Goal: Find specific page/section: Find specific page/section

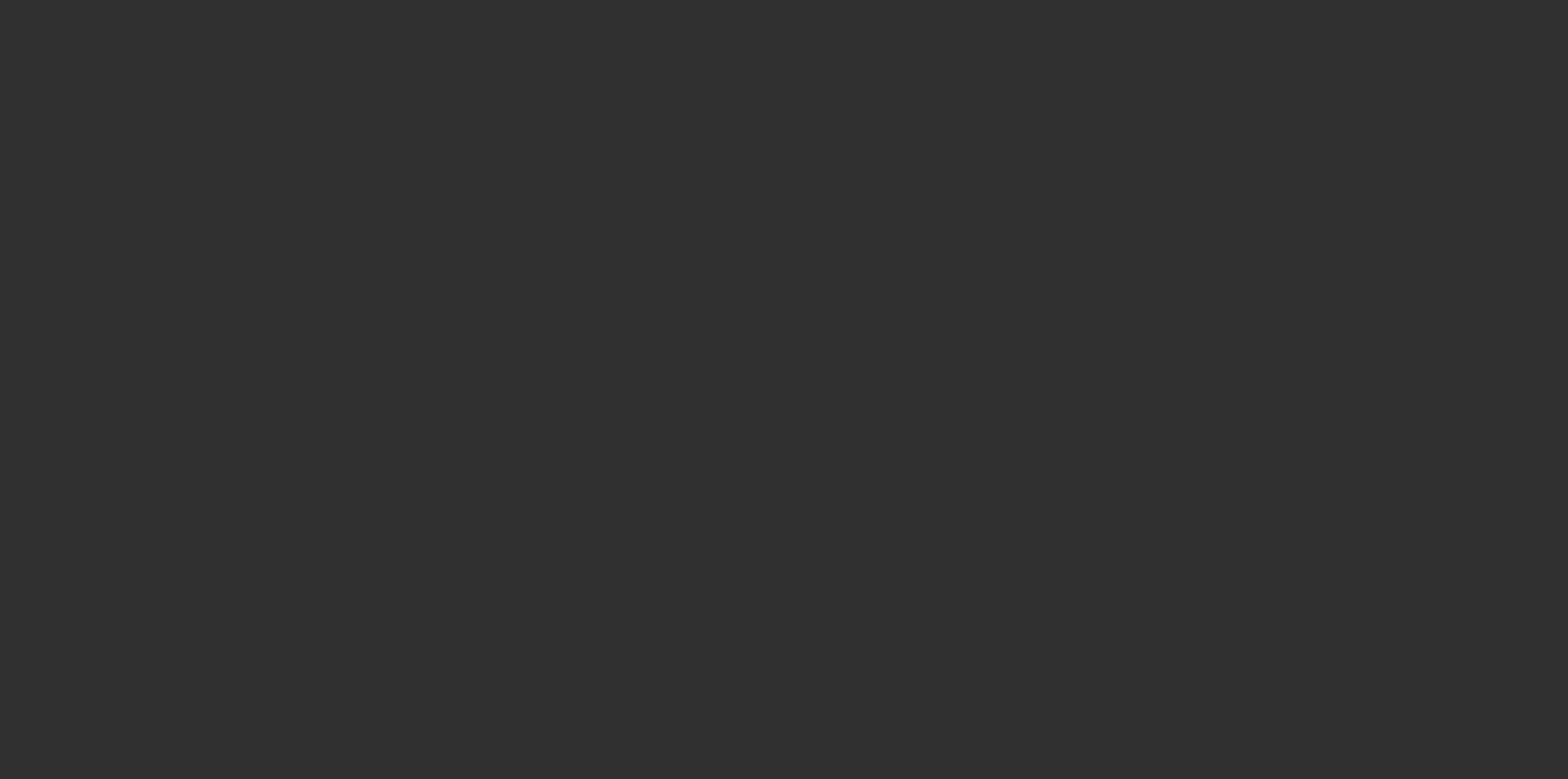
select select "10"
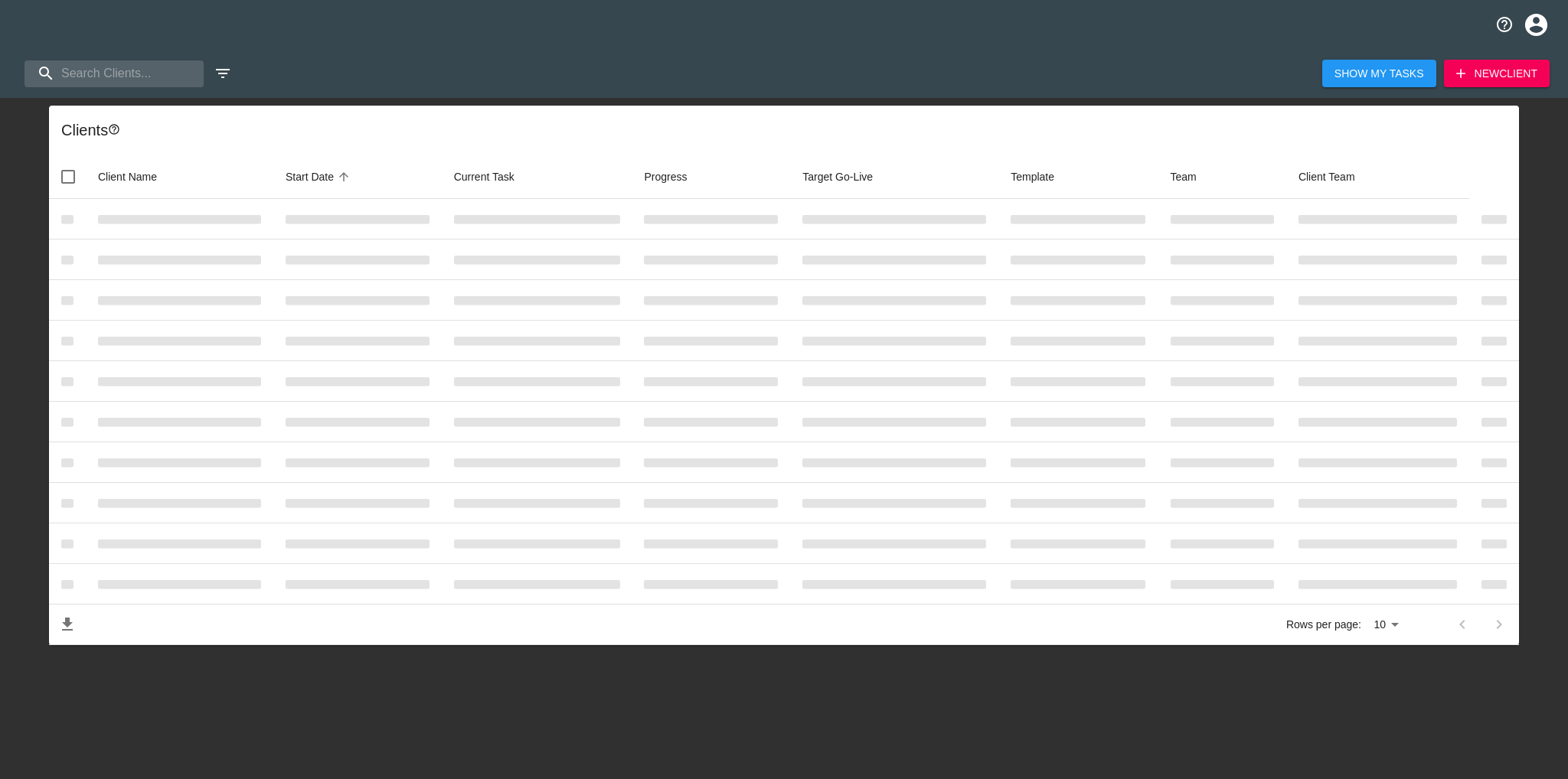
select select "10"
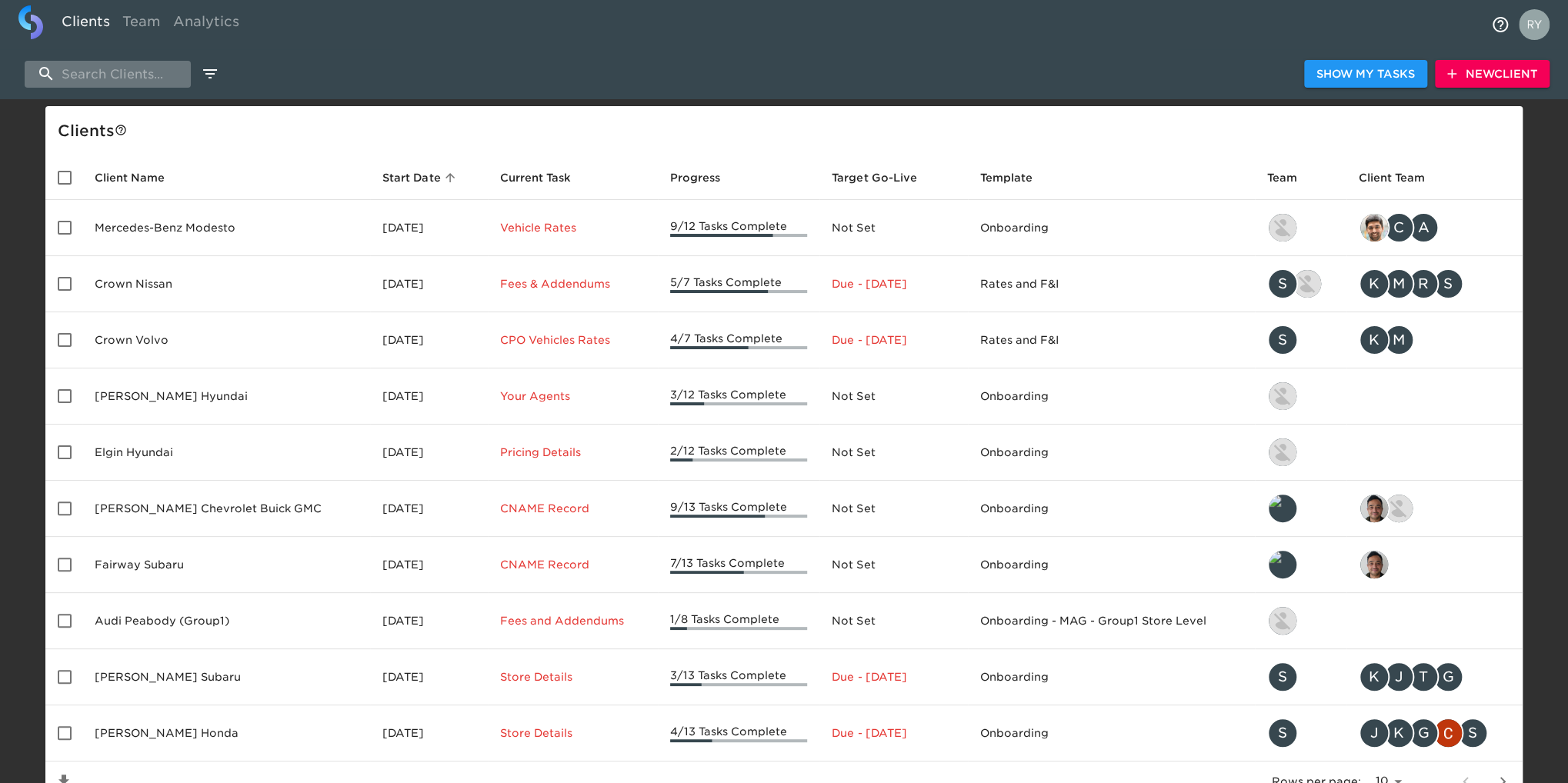
click at [117, 69] on input "search" at bounding box center [108, 74] width 166 height 27
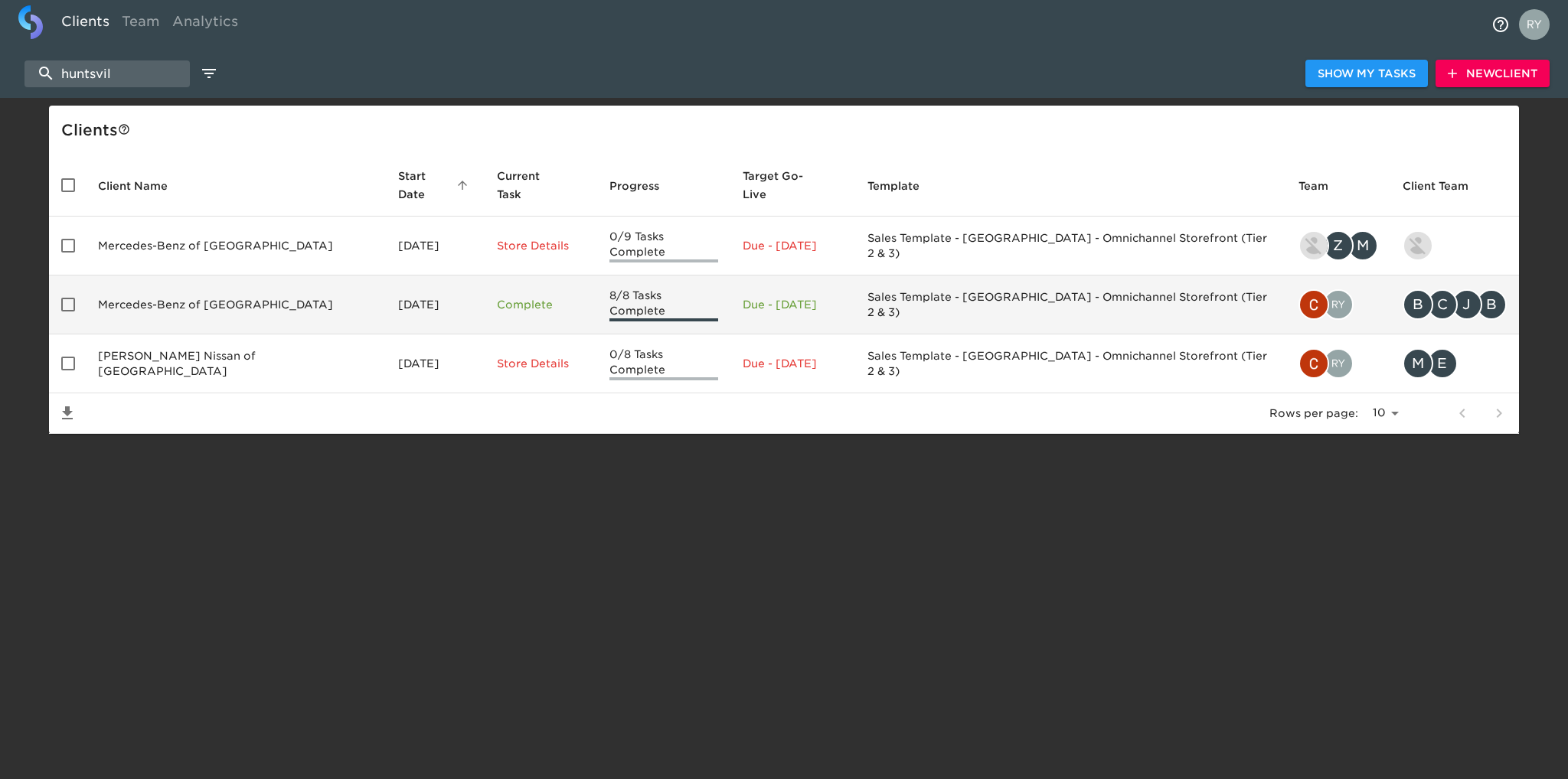
type input "huntsvil"
click at [170, 288] on td "Mercedes-Benz of Huntsville" at bounding box center [236, 305] width 300 height 59
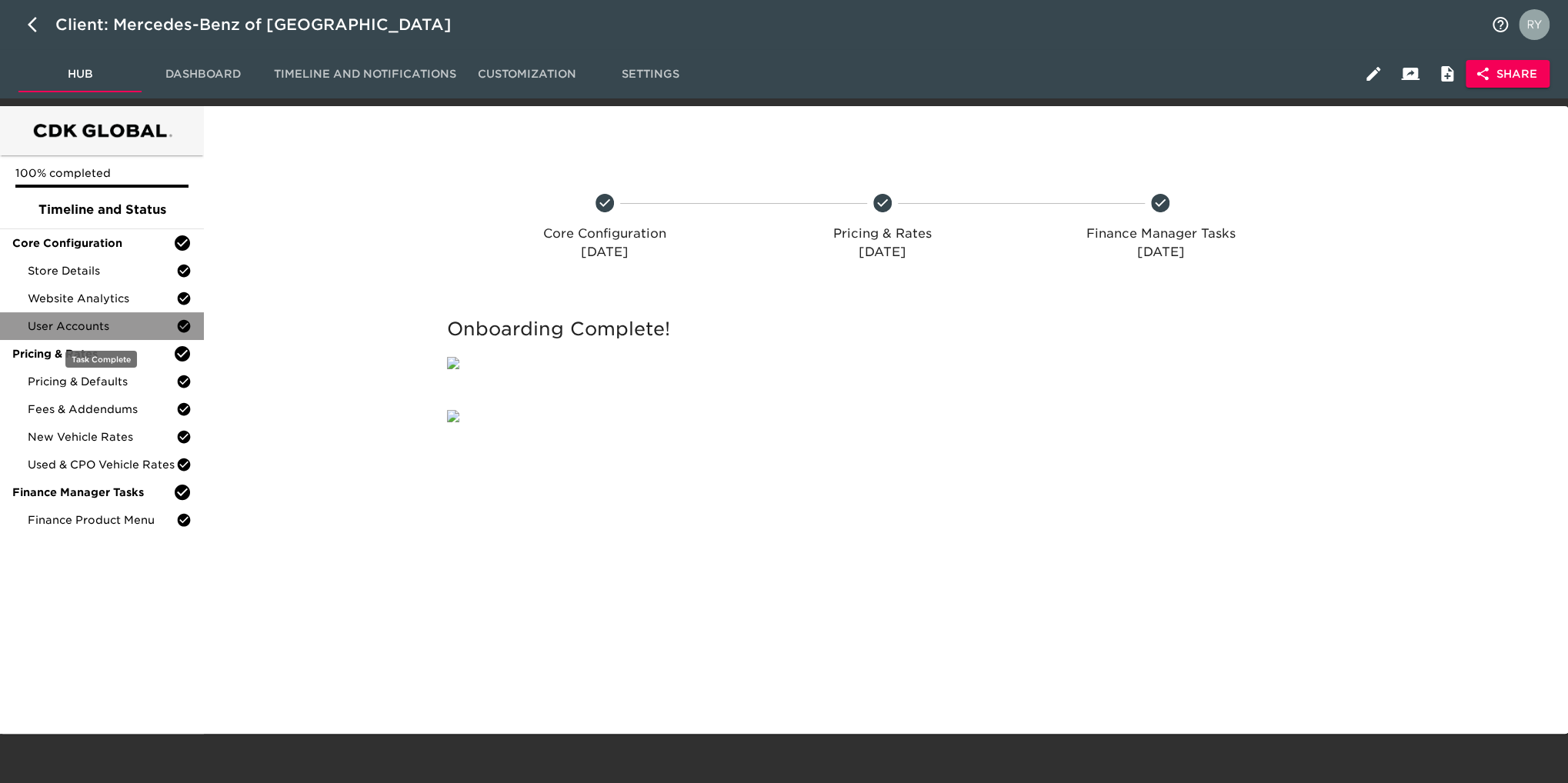
click at [92, 331] on span "User Accounts" at bounding box center [102, 327] width 149 height 16
